Goal: Task Accomplishment & Management: Use online tool/utility

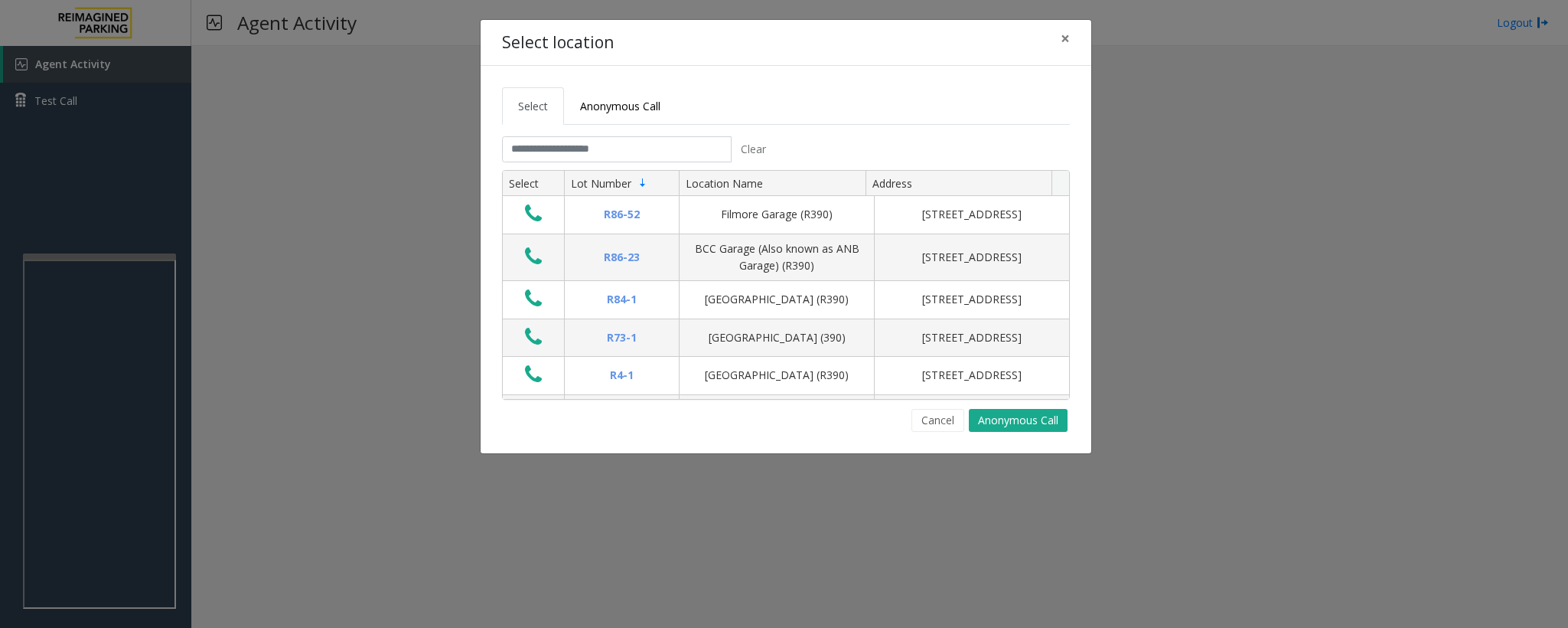
click at [605, 432] on div "Cancel Anonymous Call" at bounding box center [786, 420] width 568 height 23
click at [735, 419] on div "Cancel Anonymous Call" at bounding box center [786, 420] width 568 height 23
click at [710, 429] on div "Cancel Anonymous Call" at bounding box center [786, 420] width 568 height 23
click at [935, 420] on button "Cancel" at bounding box center [938, 420] width 53 height 23
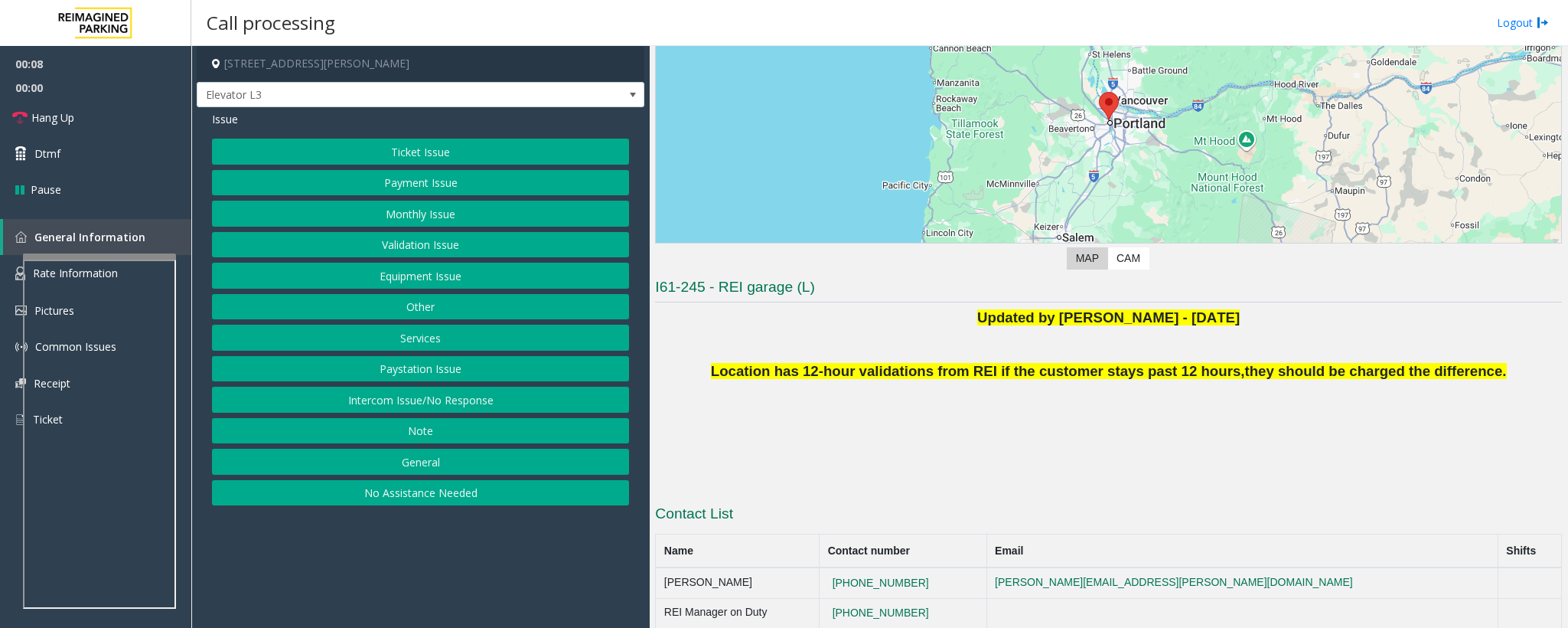
scroll to position [176, 0]
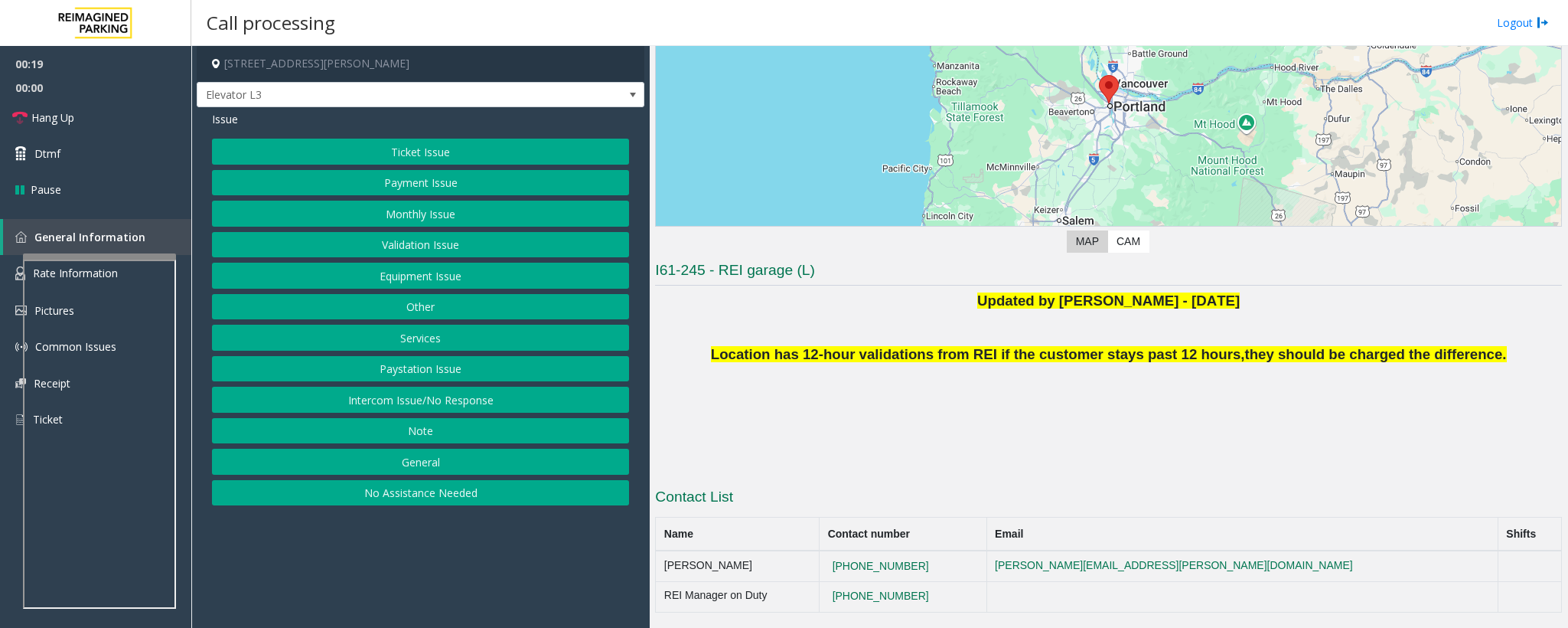
click at [404, 143] on button "Ticket Issue" at bounding box center [420, 151] width 417 height 26
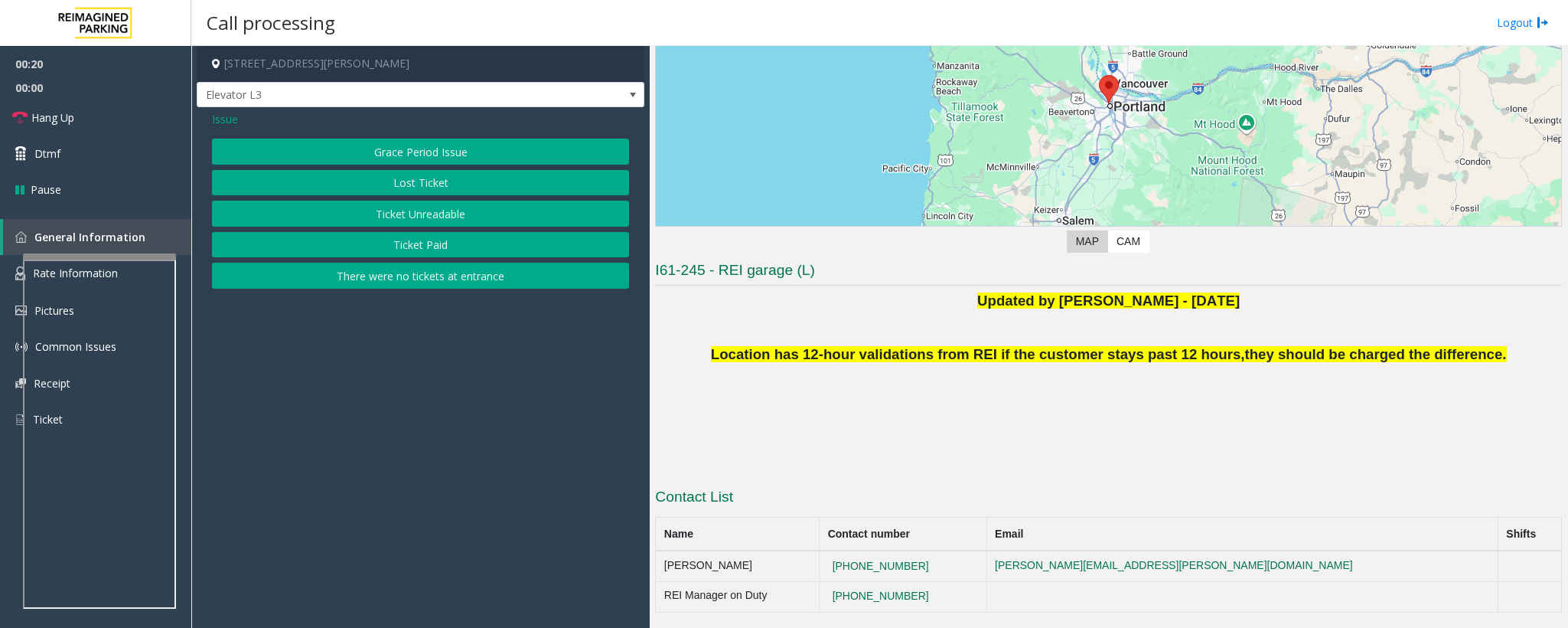
click at [418, 203] on button "Ticket Unreadable" at bounding box center [420, 213] width 417 height 26
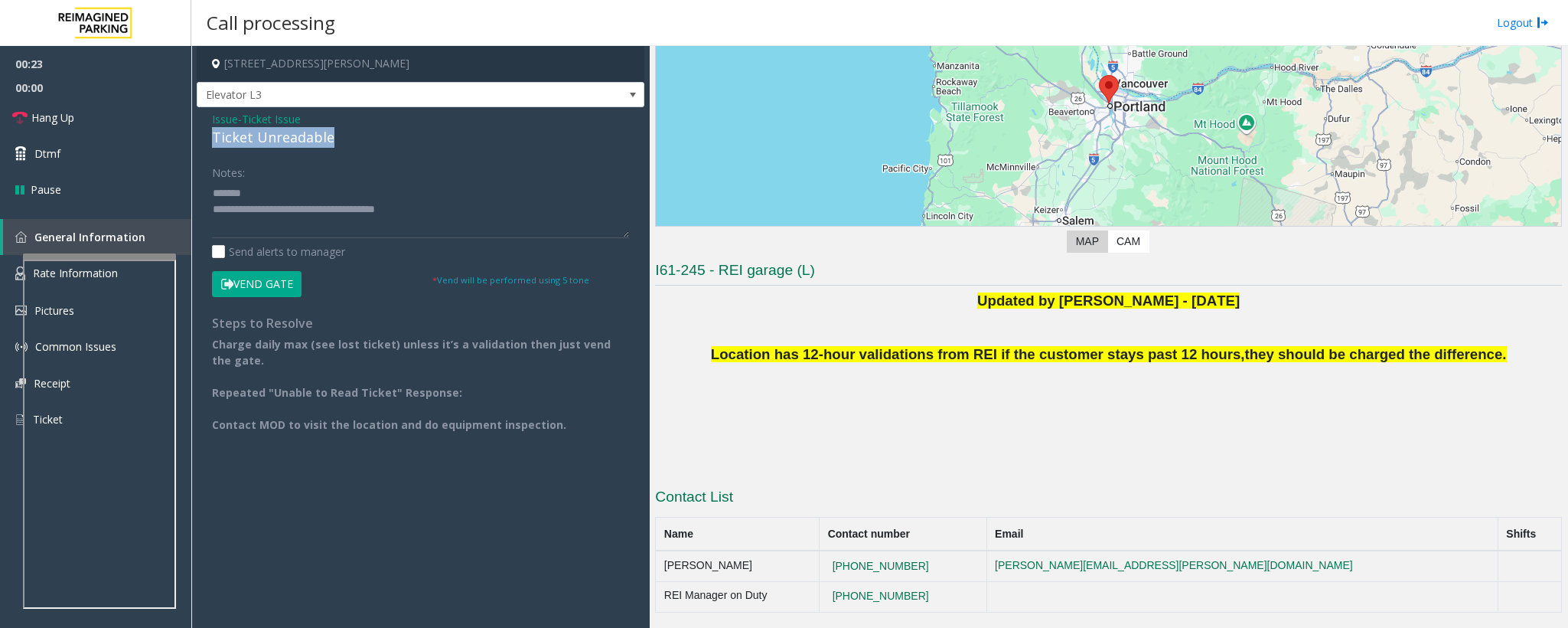
drag, startPoint x: 333, startPoint y: 138, endPoint x: 210, endPoint y: 133, distance: 123.1
click at [210, 133] on div "Issue - Ticket Issue Ticket Unreadable Notes: Send alerts to manager Vend Gate …" at bounding box center [420, 285] width 448 height 357
click at [439, 200] on textarea at bounding box center [420, 209] width 417 height 57
drag, startPoint x: 442, startPoint y: 208, endPoint x: 274, endPoint y: 210, distance: 168.0
click at [274, 210] on textarea at bounding box center [420, 209] width 417 height 57
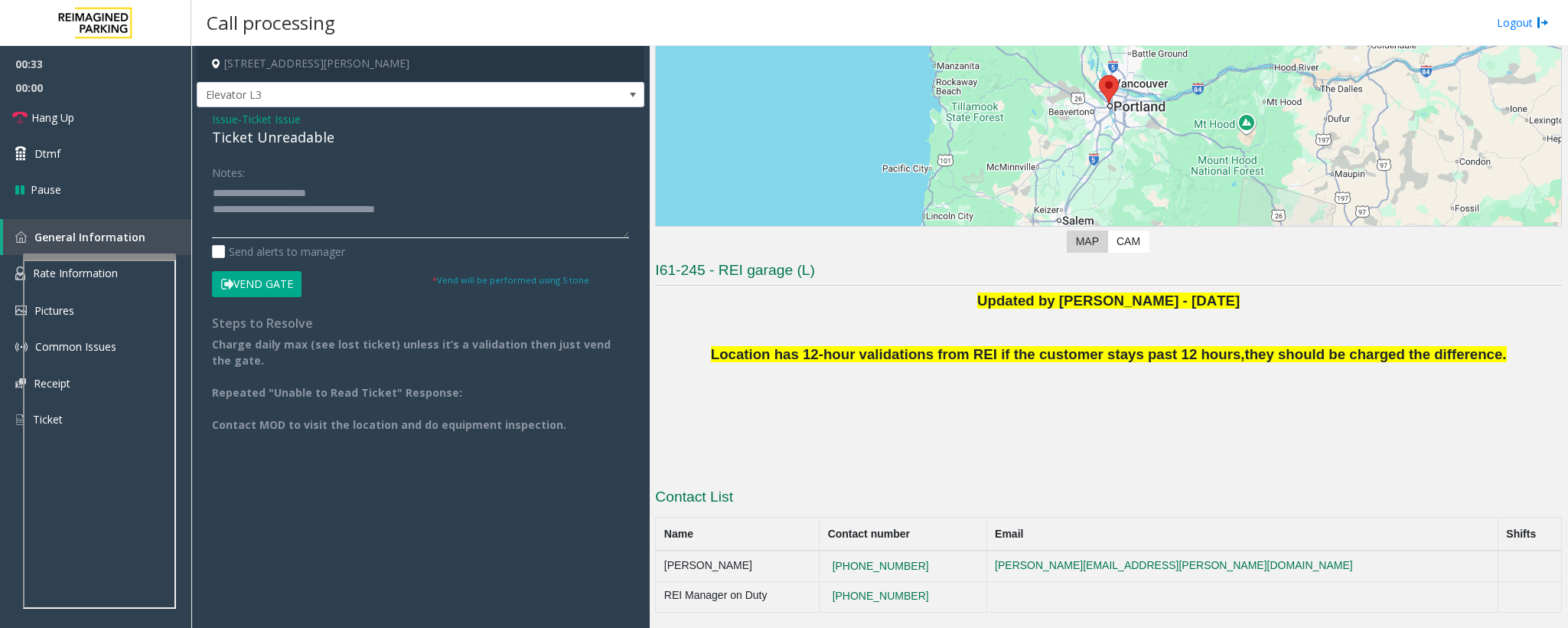
paste textarea
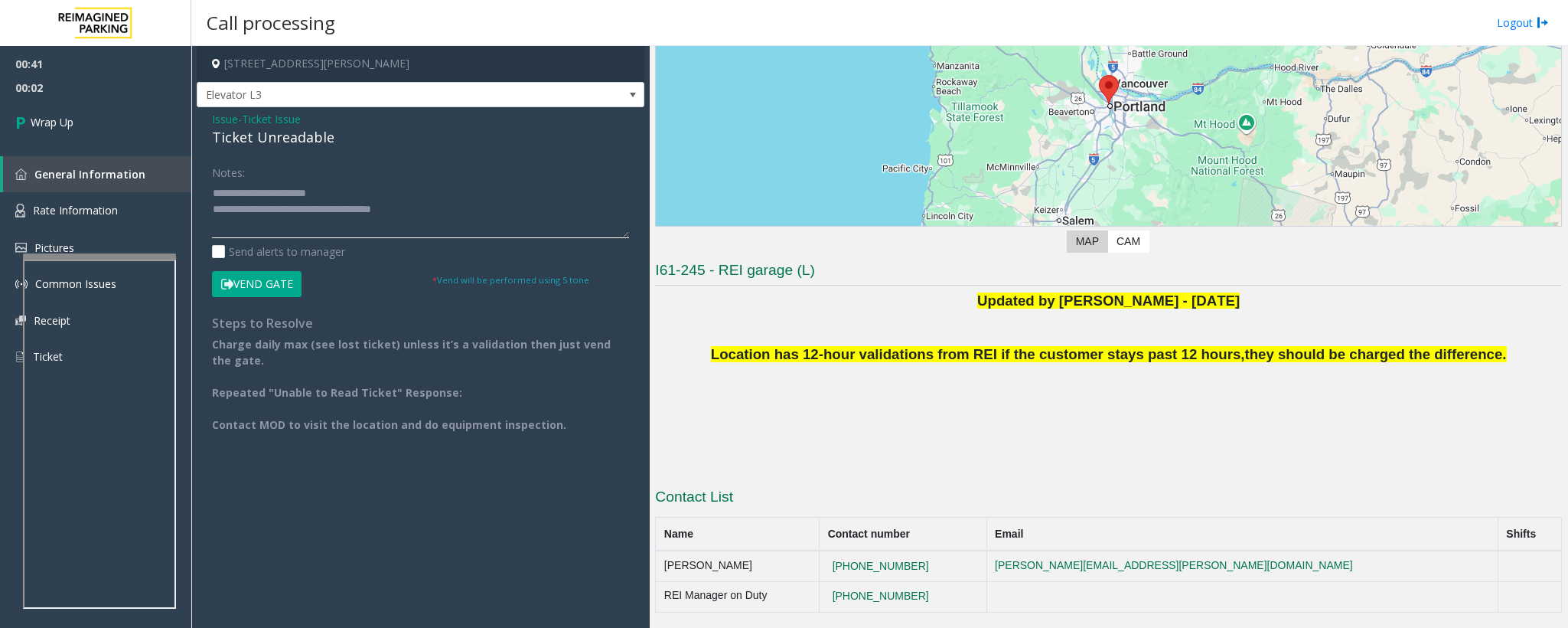
click at [418, 211] on textarea at bounding box center [420, 209] width 417 height 57
type textarea "**********"
click at [76, 115] on link "Wrap Up" at bounding box center [96, 122] width 192 height 45
